Goal: Find contact information: Find contact information

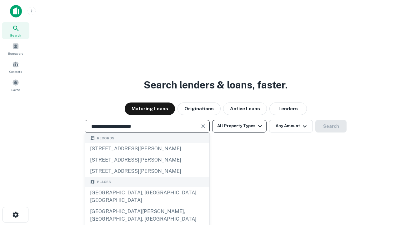
click at [147, 206] on div "Santa Monica, CA, USA" at bounding box center [147, 196] width 124 height 19
click at [239, 126] on button "All Property Types" at bounding box center [239, 126] width 54 height 13
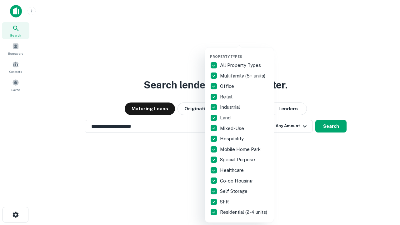
type input "**********"
click at [244, 53] on button "button" at bounding box center [244, 53] width 69 height 0
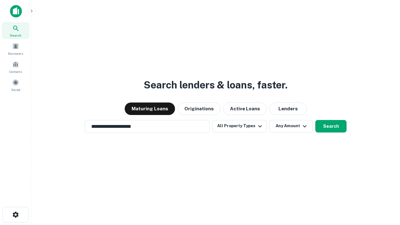
scroll to position [4, 75]
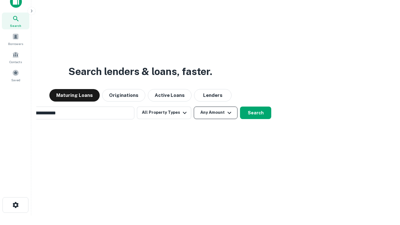
click at [194, 107] on button "Any Amount" at bounding box center [216, 113] width 44 height 13
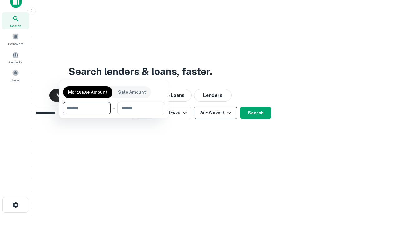
scroll to position [45, 177]
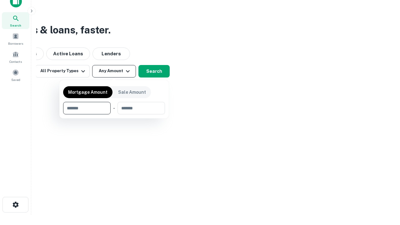
type input "*******"
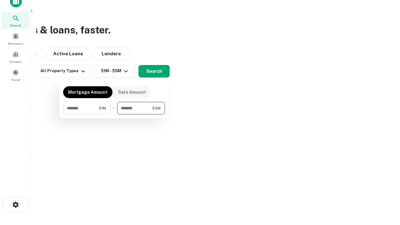
type input "*******"
click at [114, 114] on button "button" at bounding box center [114, 114] width 102 height 0
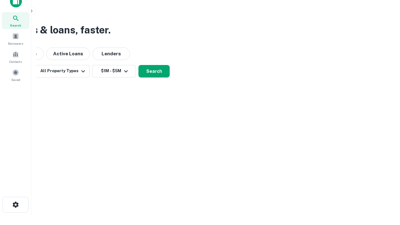
scroll to position [4, 115]
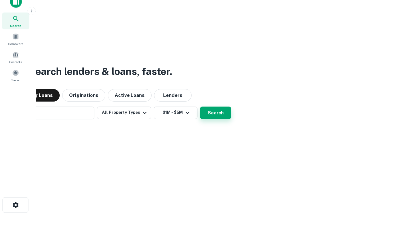
click at [200, 107] on button "Search" at bounding box center [215, 113] width 31 height 13
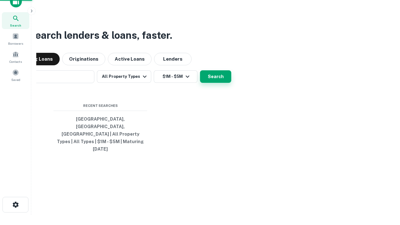
scroll to position [17, 177]
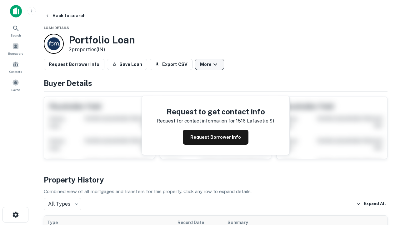
click at [209, 64] on button "More" at bounding box center [209, 64] width 29 height 11
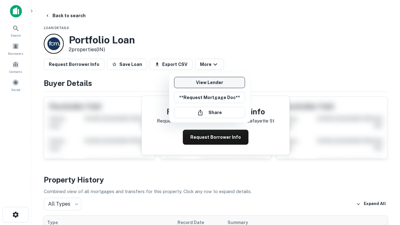
click at [209, 83] on link "View Lender" at bounding box center [209, 82] width 71 height 11
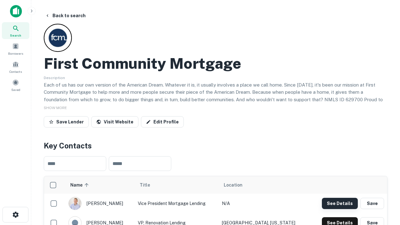
click at [340, 203] on button "See Details" at bounding box center [340, 203] width 36 height 11
click at [15, 215] on icon "button" at bounding box center [16, 215] width 8 height 8
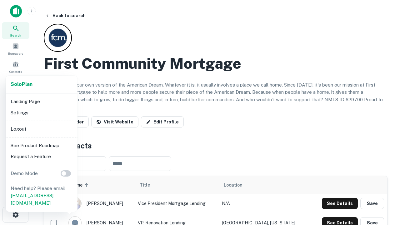
click at [41, 129] on li "Logout" at bounding box center [41, 128] width 67 height 11
